Goal: Information Seeking & Learning: Learn about a topic

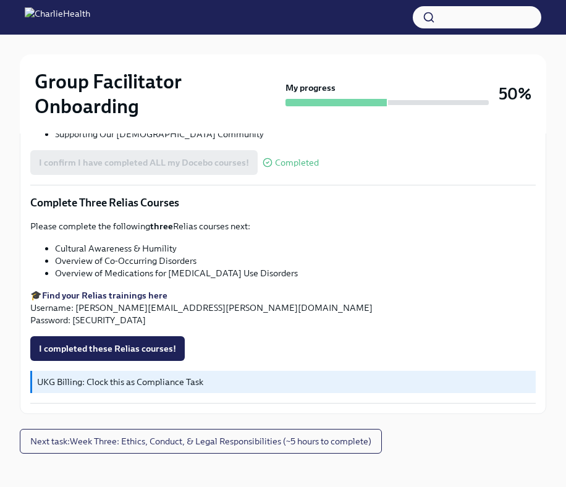
scroll to position [974, 0]
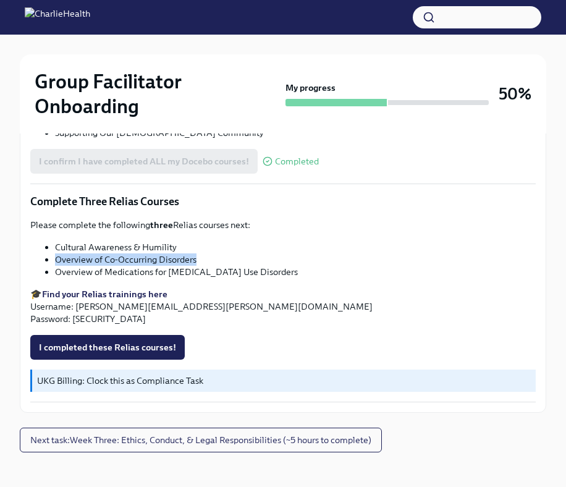
drag, startPoint x: 209, startPoint y: 258, endPoint x: 56, endPoint y: 257, distance: 152.7
click at [55, 257] on li "Overview of Co-Occurring Disorders" at bounding box center [295, 259] width 481 height 12
copy li "Overview of Co-Occurring Disorders"
click at [233, 269] on li "Overview of Medications for [MEDICAL_DATA] Use Disorders" at bounding box center [295, 272] width 481 height 12
click at [111, 351] on span "I completed these Relias courses!" at bounding box center [107, 347] width 137 height 12
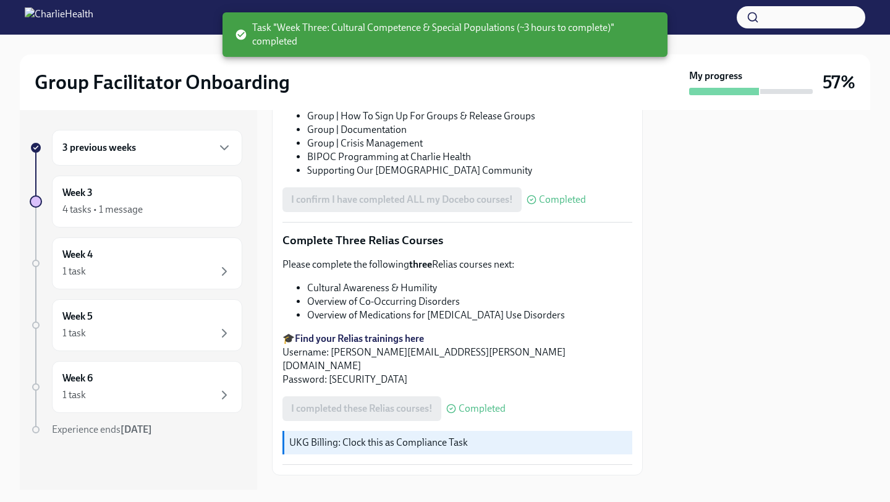
scroll to position [887, 0]
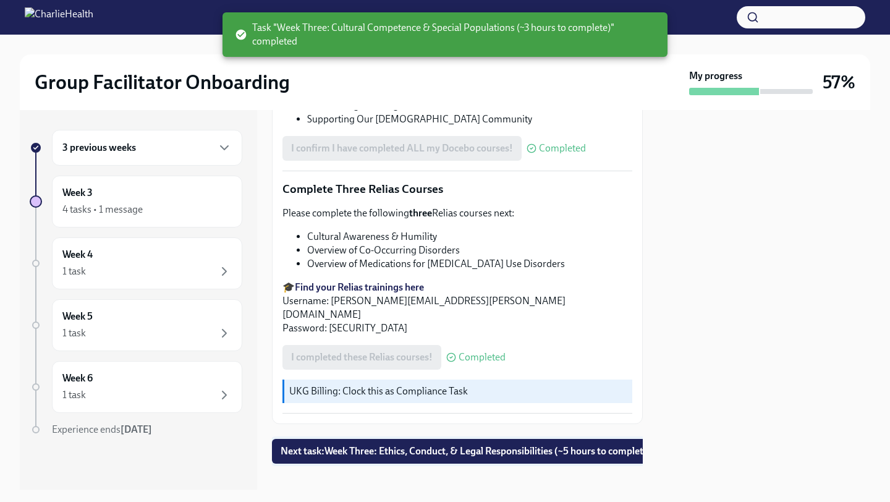
click at [408, 445] on span "Next task : Week Three: Ethics, Conduct, & Legal Responsibilities (~5 hours to …" at bounding box center [467, 451] width 372 height 12
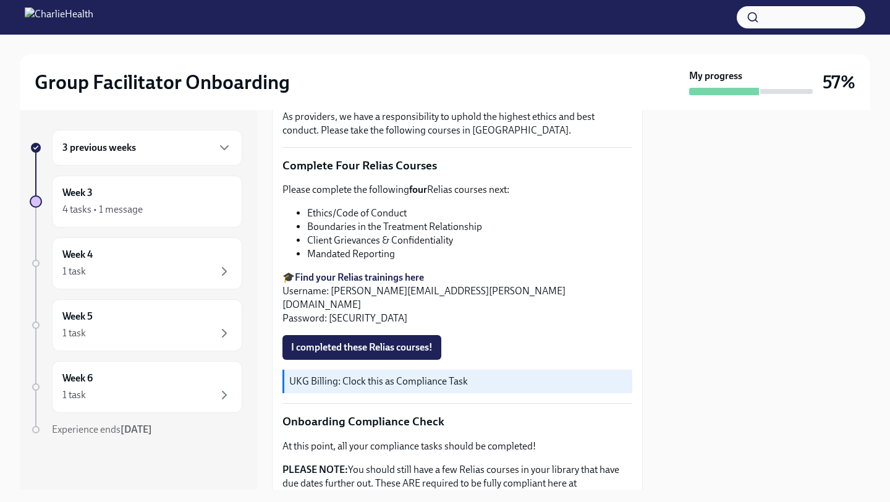
scroll to position [440, 0]
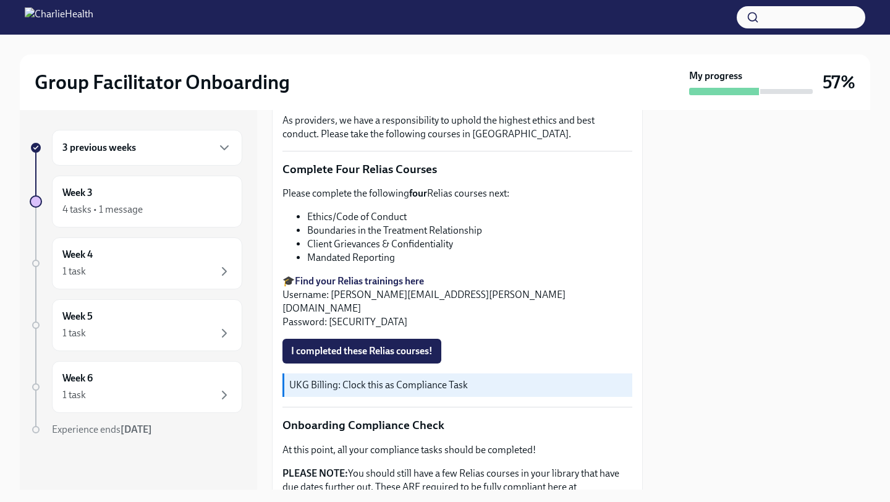
click at [370, 284] on strong "Find your Relias trainings here" at bounding box center [359, 281] width 129 height 12
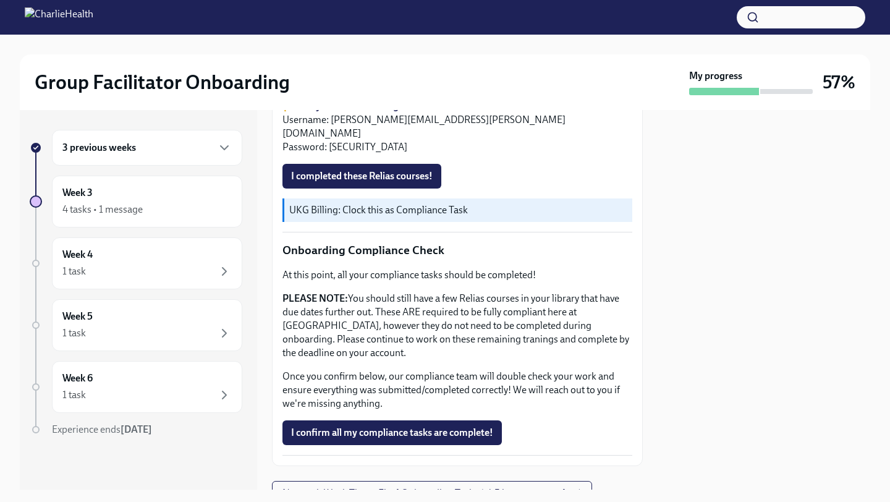
scroll to position [657, 0]
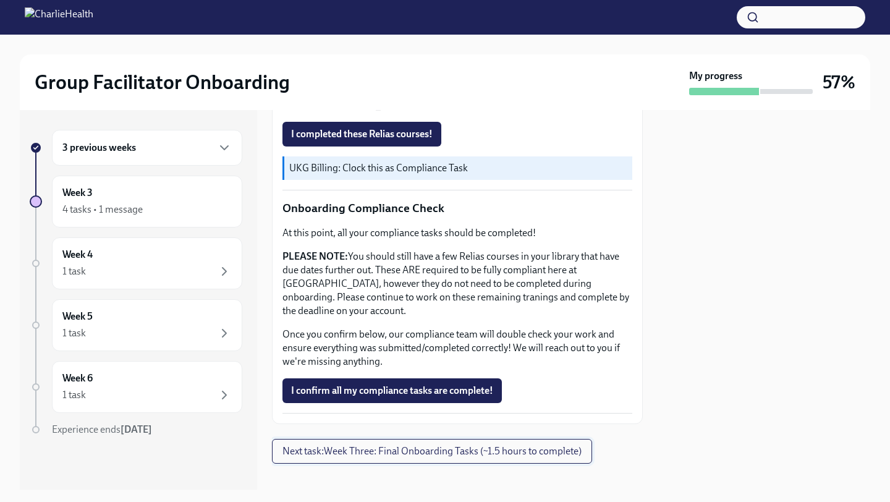
click at [368, 445] on span "Next task : Week Three: Final Onboarding Tasks (~1.5 hours to complete)" at bounding box center [432, 451] width 299 height 12
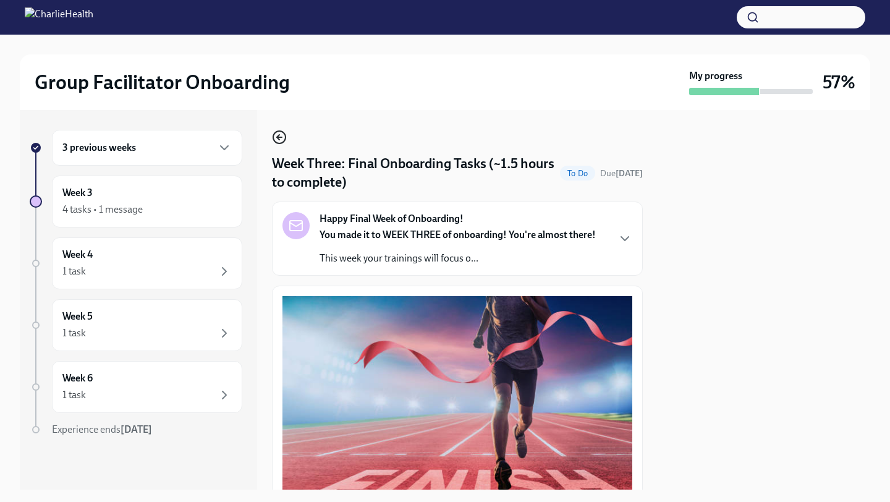
click at [278, 137] on icon "button" at bounding box center [278, 137] width 2 height 5
